Goal: Information Seeking & Learning: Learn about a topic

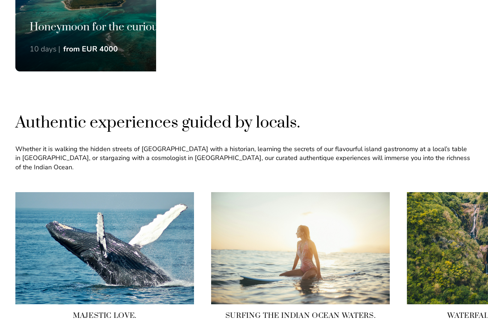
scroll to position [585, 0]
click at [51, 30] on h3 "Honeymoon for the curious hearts." at bounding box center [126, 27] width 193 height 14
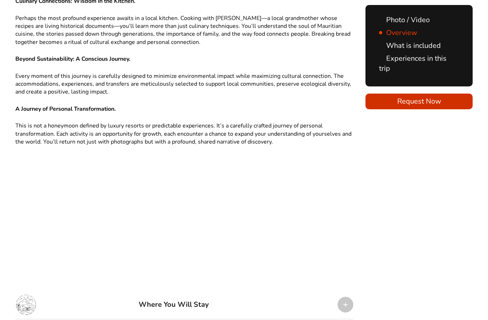
scroll to position [1114, 0]
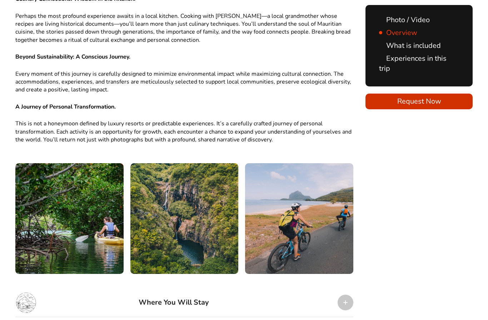
click at [352, 288] on div "Where You Will Stay" at bounding box center [184, 302] width 338 height 29
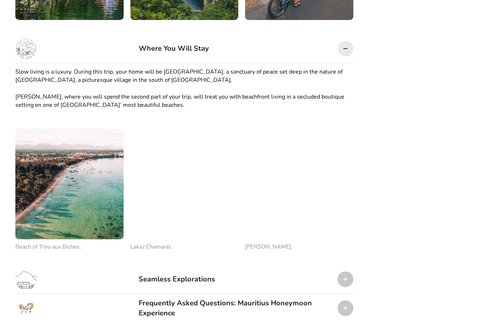
scroll to position [1368, 0]
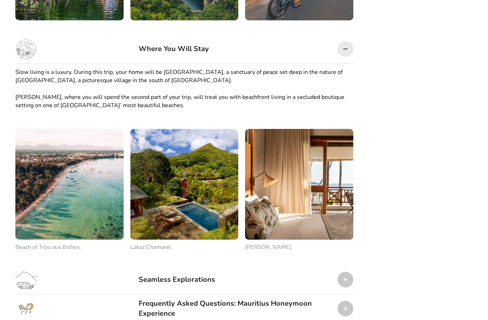
click at [191, 164] on img at bounding box center [184, 184] width 108 height 111
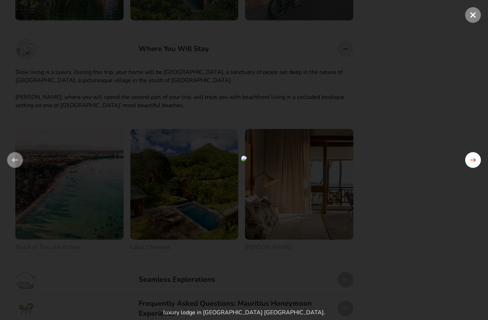
click at [477, 161] on button at bounding box center [473, 160] width 16 height 16
click at [473, 15] on span at bounding box center [473, 15] width 16 height 16
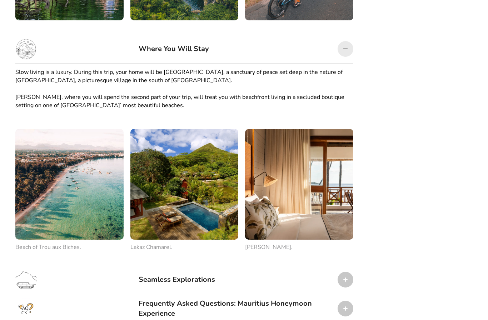
click at [324, 164] on img at bounding box center [299, 184] width 108 height 111
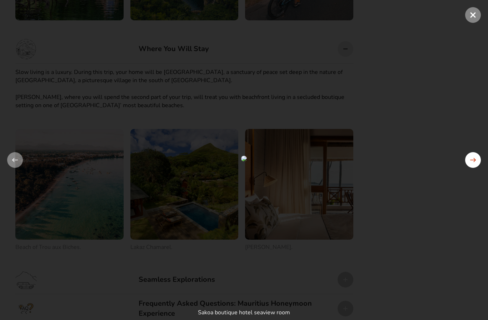
click at [475, 162] on button at bounding box center [473, 160] width 16 height 16
click at [472, 15] on span at bounding box center [473, 15] width 16 height 16
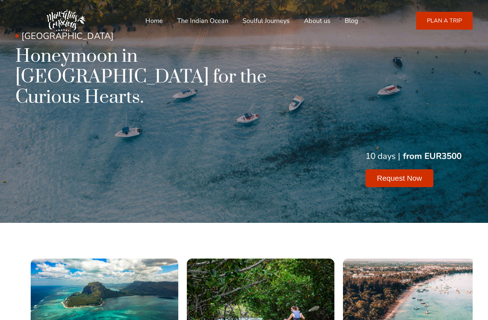
scroll to position [0, 0]
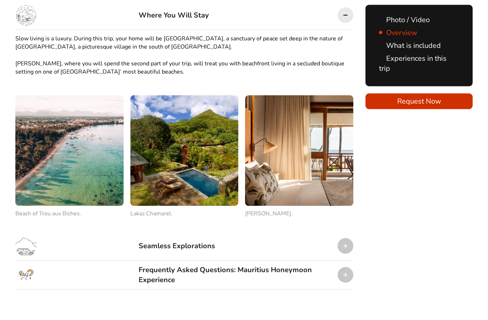
click at [334, 261] on div "Frequently Asked Questions: Mauritius Honeymoon Experience" at bounding box center [184, 275] width 338 height 29
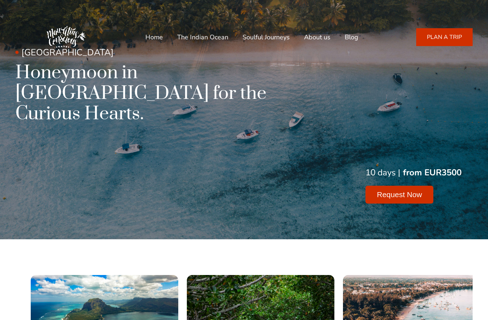
click at [211, 52] on div "Home The Indian Ocean Soulful Journeys About us Blog +23054889401 Call or Whats…" at bounding box center [243, 37] width 457 height 50
click at [213, 35] on link "The Indian Ocean" at bounding box center [202, 37] width 51 height 17
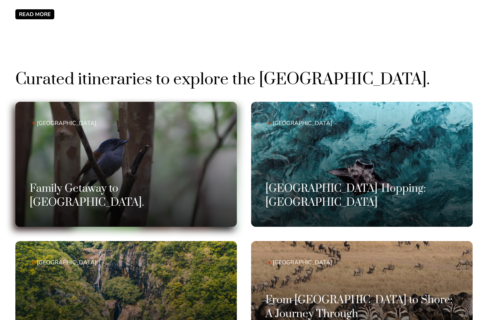
scroll to position [476, 0]
click at [157, 187] on link "Mauritius Family Getaway to Mauritius." at bounding box center [125, 164] width 221 height 125
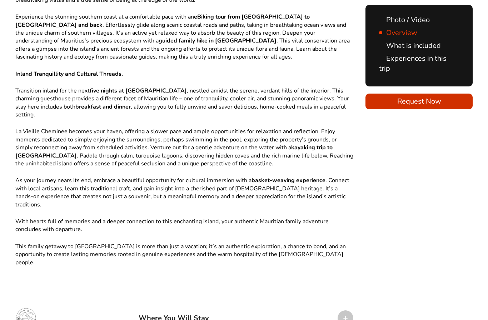
scroll to position [698, 0]
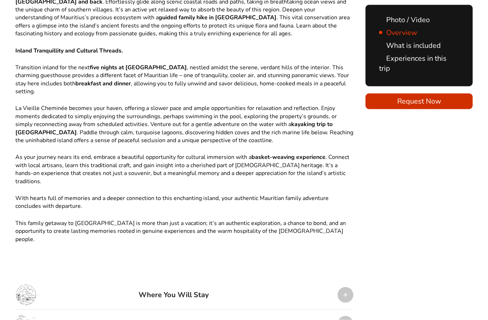
click at [346, 287] on div at bounding box center [346, 295] width 16 height 16
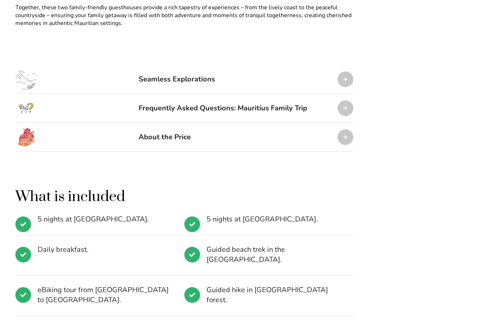
scroll to position [1138, 0]
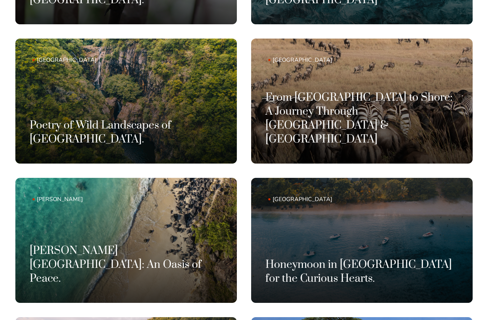
scroll to position [678, 0]
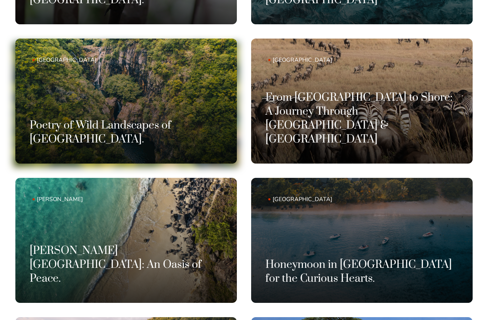
click at [151, 104] on link "[GEOGRAPHIC_DATA] Poetry of Wild Landscapes of [GEOGRAPHIC_DATA]." at bounding box center [125, 101] width 221 height 125
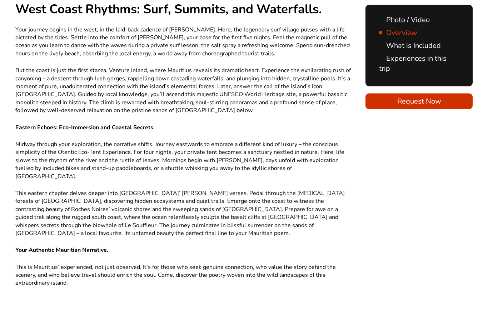
scroll to position [627, 0]
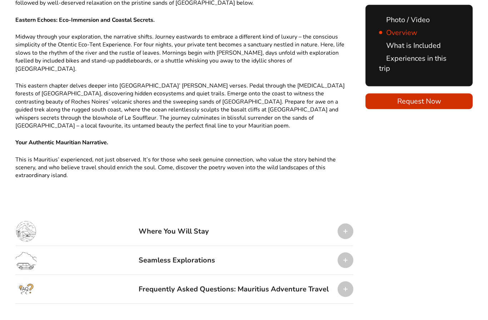
click at [347, 224] on div at bounding box center [346, 232] width 16 height 16
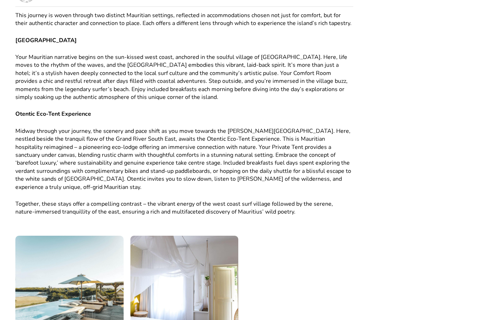
scroll to position [973, 0]
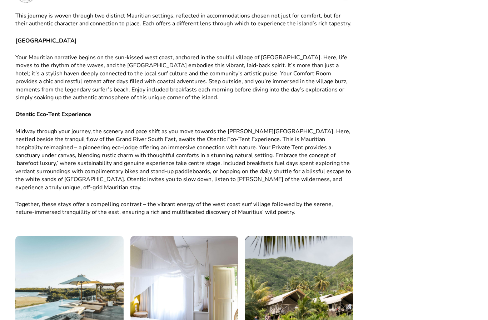
click at [319, 261] on img at bounding box center [299, 291] width 108 height 111
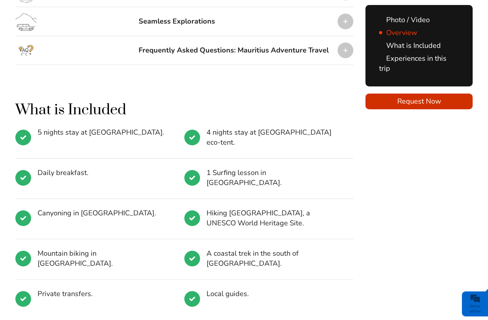
click at [126, 249] on span "Mountain biking in Bras D'eau Nature Reserve." at bounding box center [104, 259] width 133 height 20
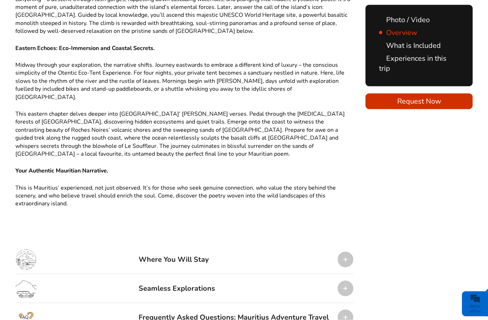
scroll to position [722, 0]
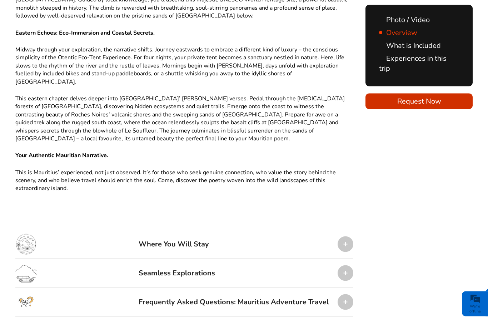
click at [384, 265] on div "Overview" at bounding box center [243, 195] width 457 height 1123
click at [350, 265] on div at bounding box center [346, 273] width 16 height 16
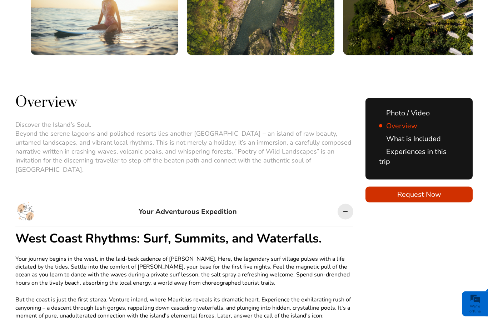
scroll to position [390, 0]
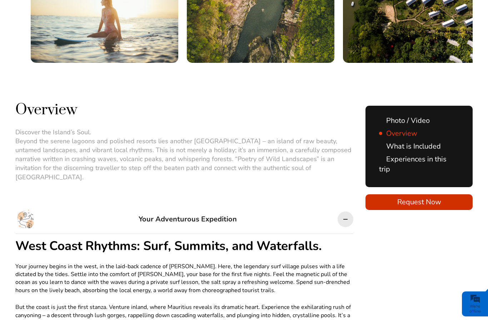
click at [435, 160] on link "Experiences in this trip" at bounding box center [413, 164] width 68 height 20
click at [428, 160] on link "Experiences in this trip" at bounding box center [413, 164] width 68 height 20
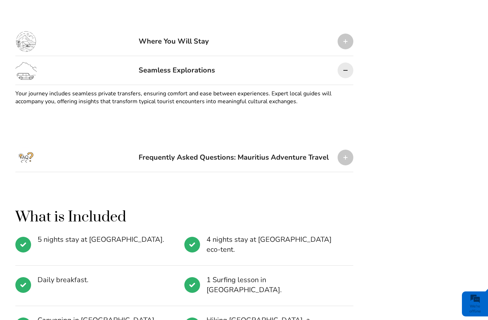
scroll to position [930, 0]
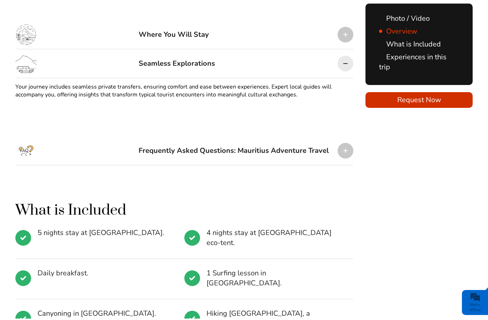
click at [348, 144] on div at bounding box center [346, 152] width 16 height 16
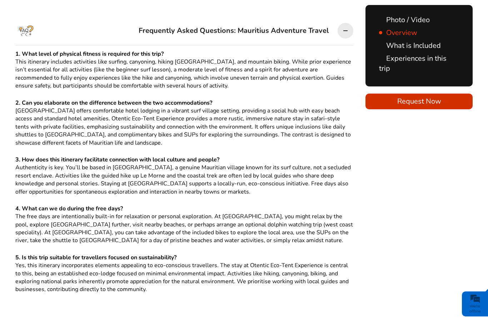
scroll to position [1051, 0]
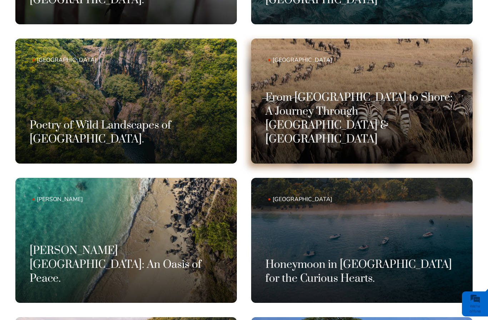
click at [397, 138] on h3 "From [GEOGRAPHIC_DATA] to Shore: A Journey Through [GEOGRAPHIC_DATA] & [GEOGRAP…" at bounding box center [361, 119] width 193 height 56
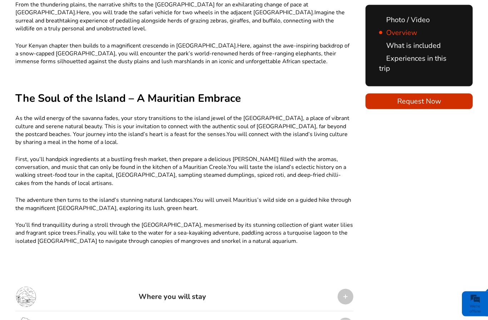
scroll to position [677, 0]
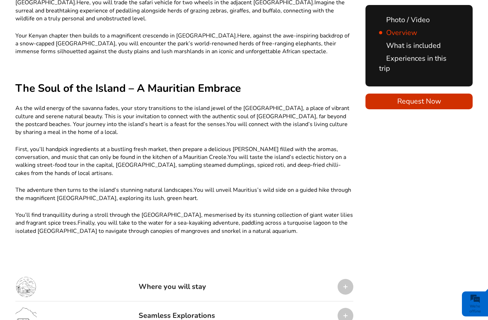
click at [347, 279] on div at bounding box center [346, 287] width 16 height 16
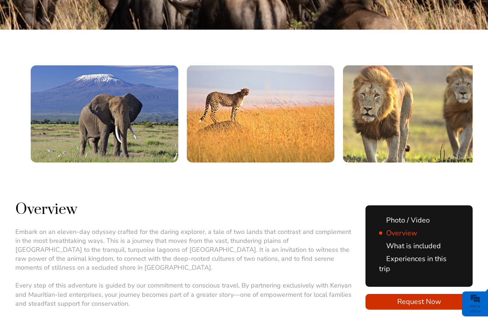
scroll to position [239, 0]
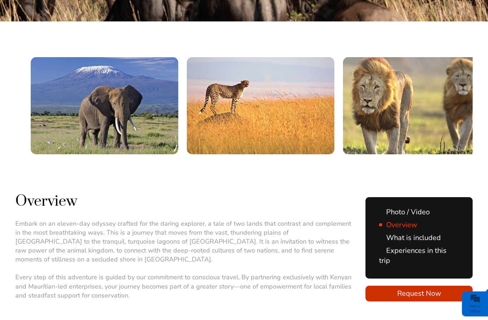
click at [440, 246] on link "Experiences in this trip" at bounding box center [413, 256] width 68 height 20
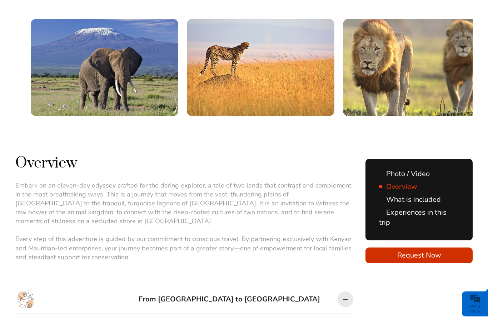
scroll to position [281, 0]
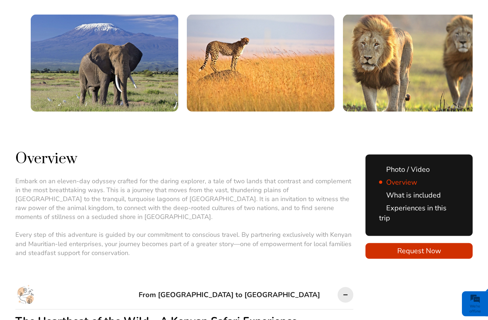
click at [340, 287] on div at bounding box center [346, 295] width 16 height 16
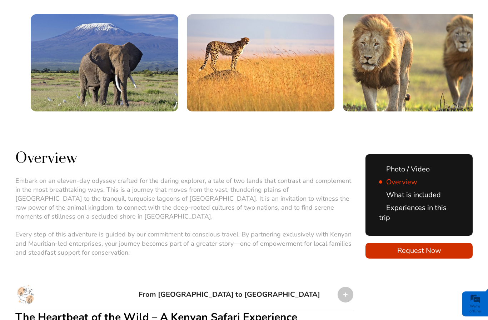
click at [345, 287] on div at bounding box center [346, 295] width 16 height 16
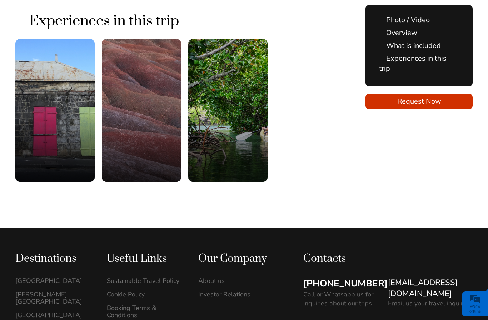
scroll to position [1603, 0]
